Goal: Transaction & Acquisition: Obtain resource

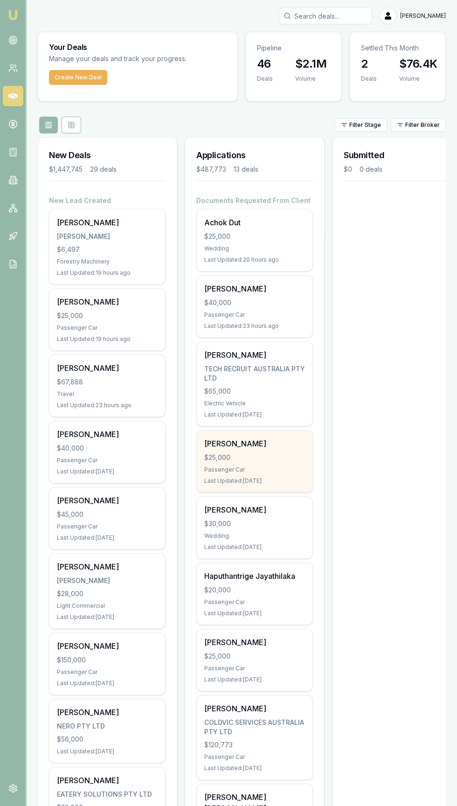
click at [231, 462] on div "[PERSON_NAME] $25,000 Passenger Car Last Updated: [DATE]" at bounding box center [255, 462] width 116 height 62
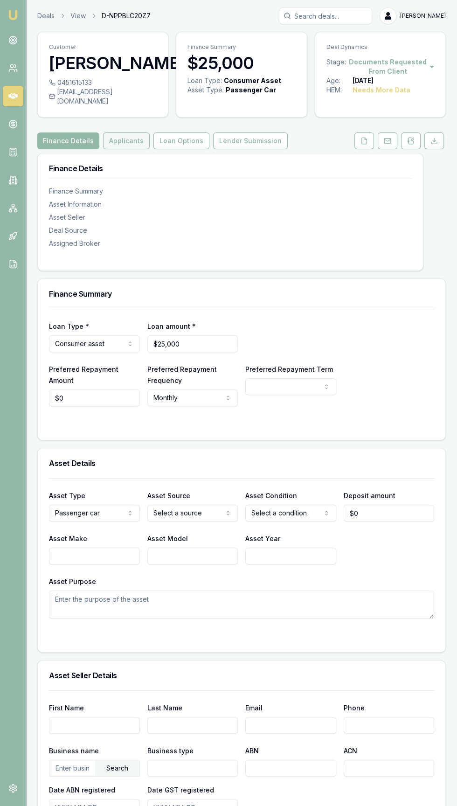
click at [119, 149] on button "Applicants" at bounding box center [126, 140] width 47 height 17
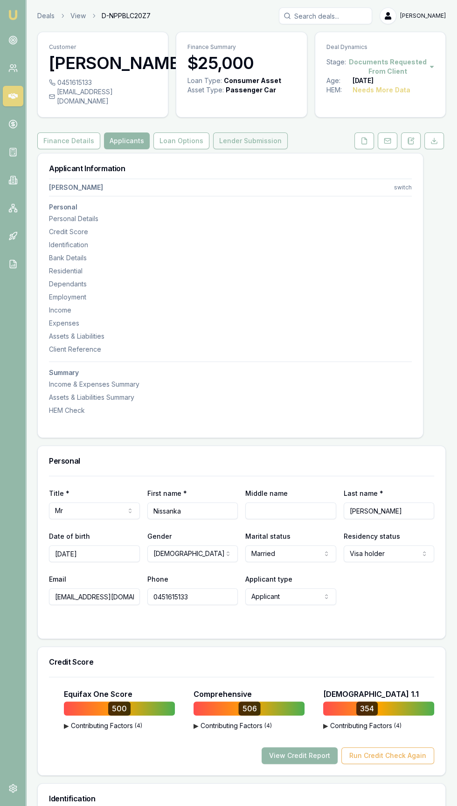
click at [246, 149] on button "Lender Submission" at bounding box center [250, 140] width 75 height 17
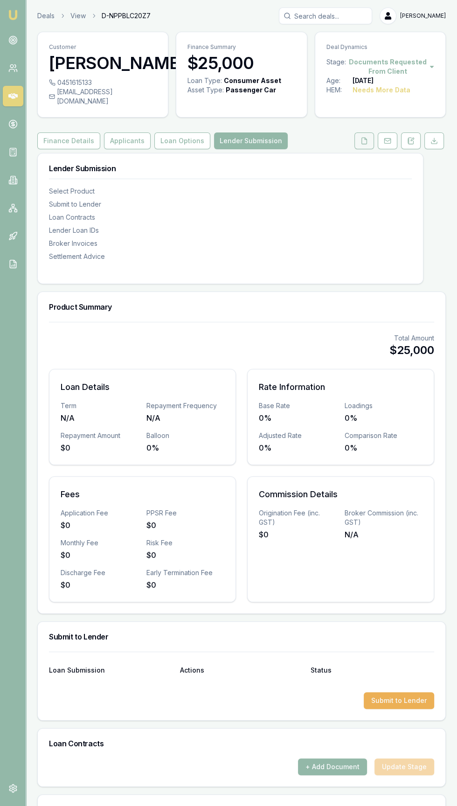
click at [358, 149] on button at bounding box center [365, 140] width 20 height 17
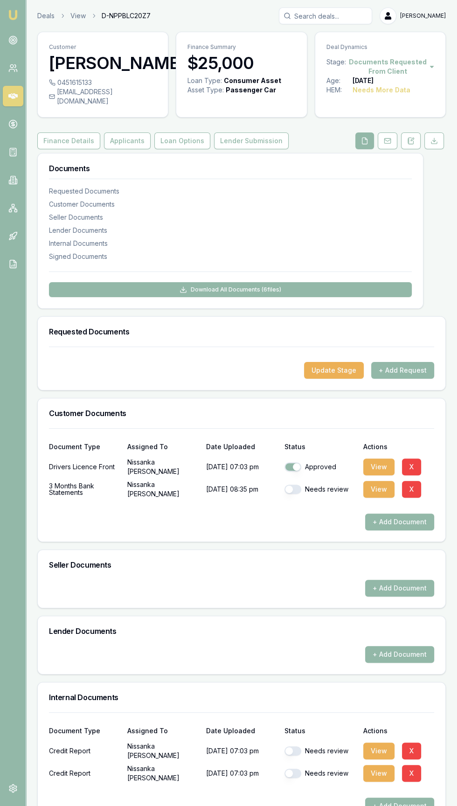
click at [293, 494] on button "button" at bounding box center [293, 489] width 17 height 9
checkbox input "true"
click at [392, 498] on button "View" at bounding box center [378, 489] width 31 height 17
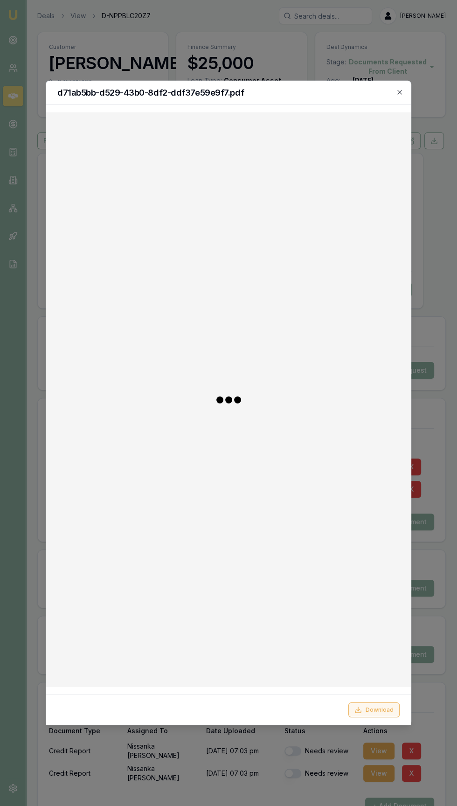
click at [374, 717] on button "Download" at bounding box center [373, 709] width 51 height 15
click at [431, 530] on div at bounding box center [228, 403] width 457 height 806
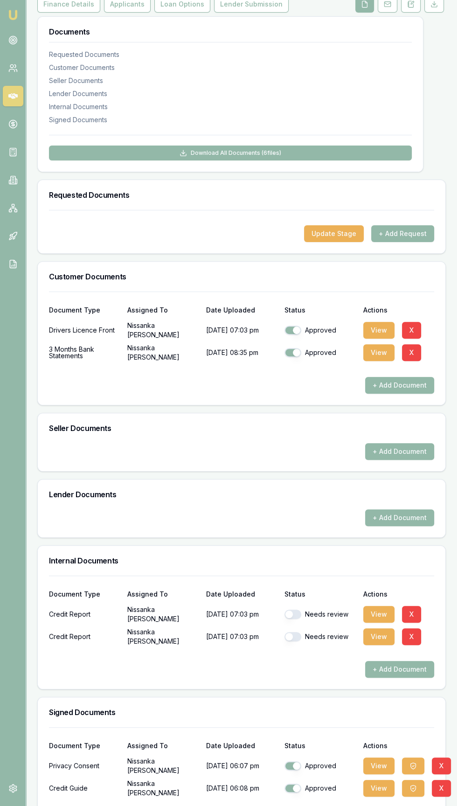
scroll to position [146, 0]
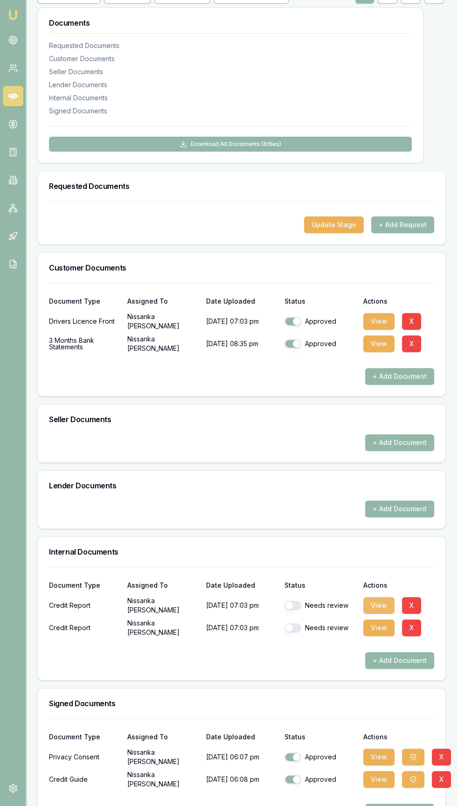
click at [378, 614] on button "View" at bounding box center [378, 605] width 31 height 17
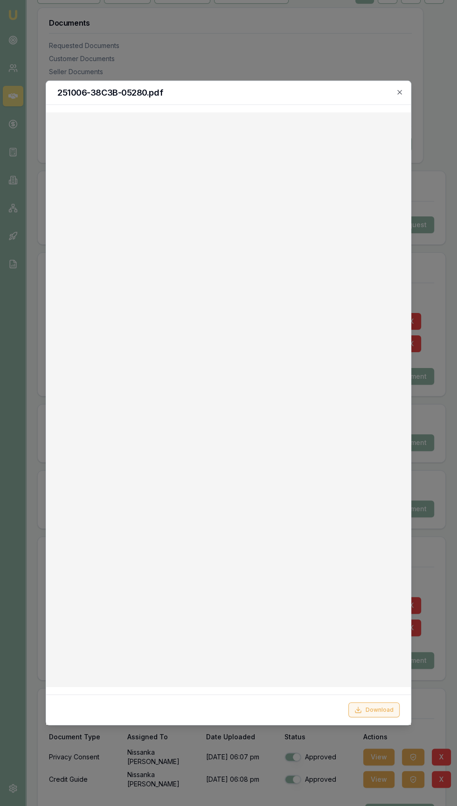
click at [380, 717] on button "Download" at bounding box center [373, 709] width 51 height 15
click at [379, 717] on button "Download" at bounding box center [373, 709] width 51 height 15
